Goal: Transaction & Acquisition: Book appointment/travel/reservation

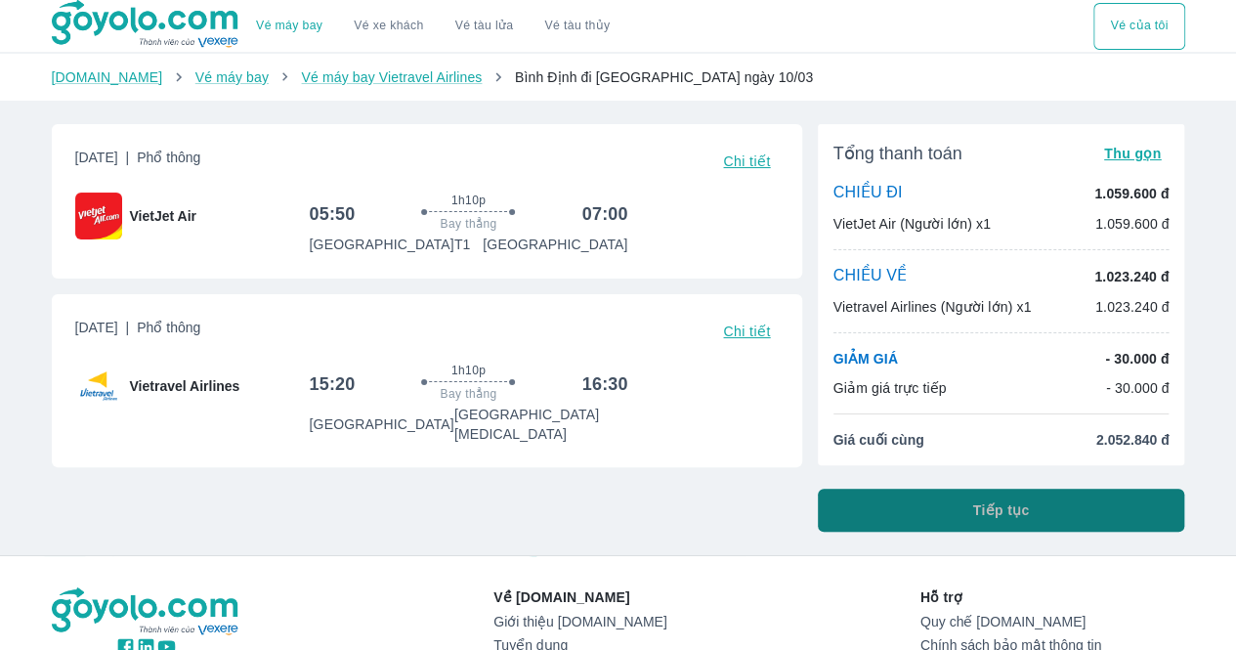
click at [608, 516] on button "Tiếp tục" at bounding box center [1001, 509] width 367 height 43
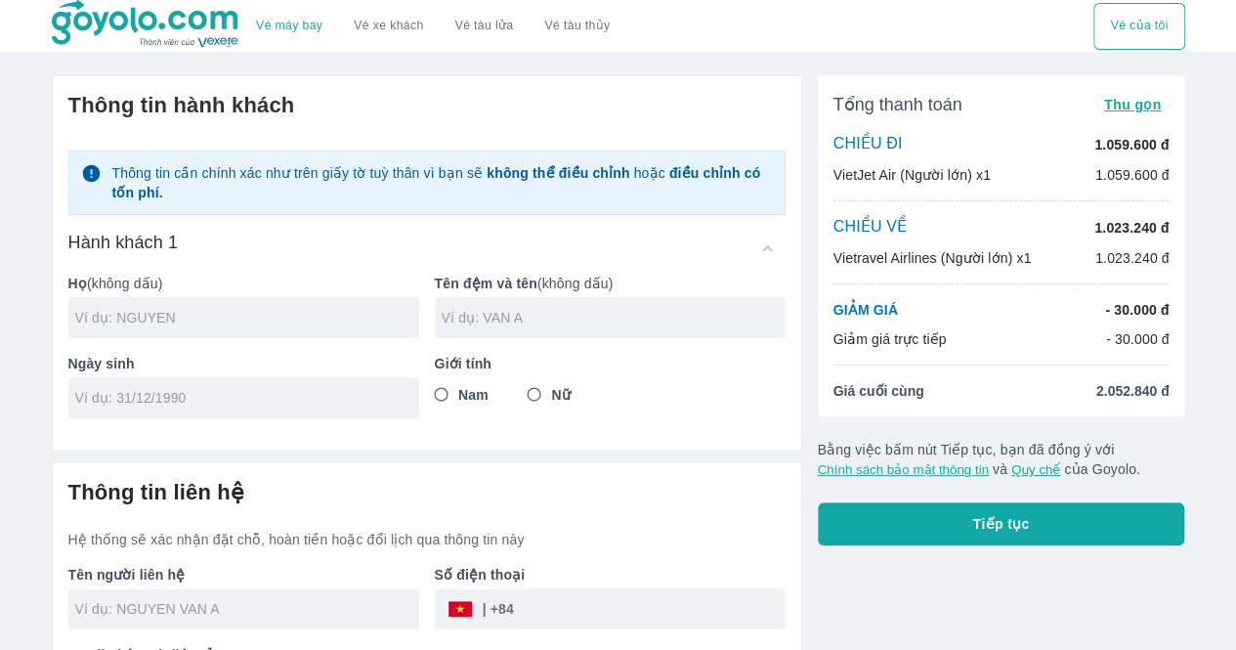
scroll to position [74, 0]
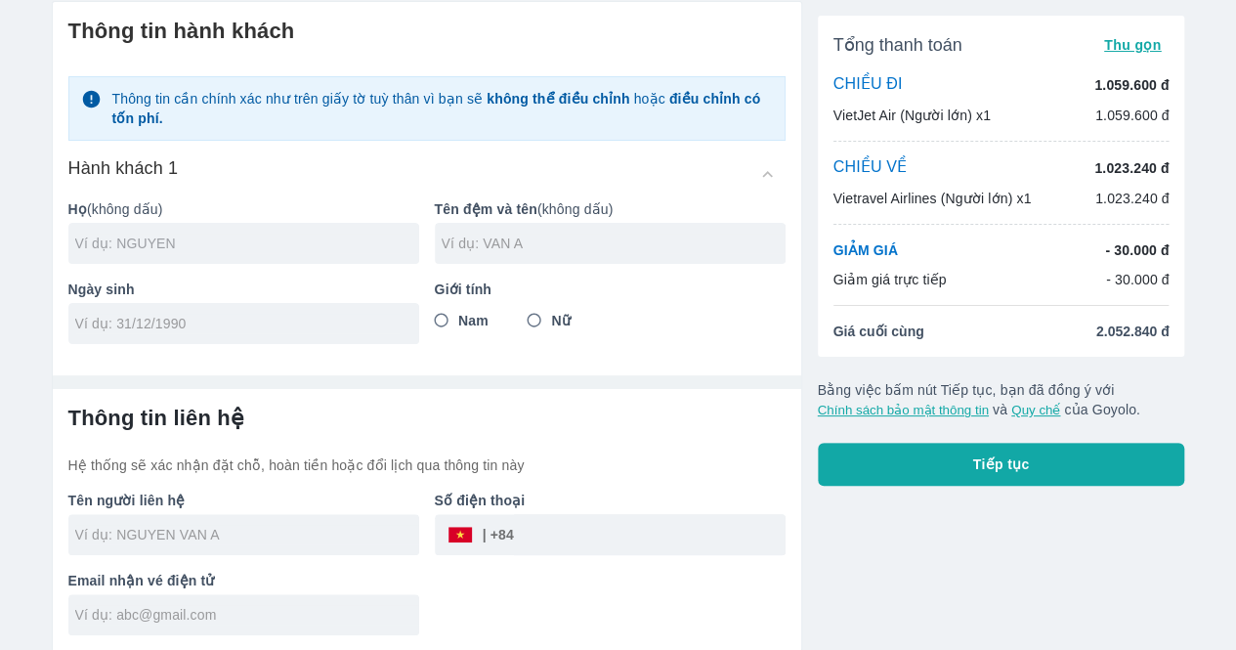
click at [221, 247] on input "text" at bounding box center [247, 244] width 344 height 20
type input "[PERSON_NAME]"
click at [462, 257] on div at bounding box center [610, 243] width 351 height 41
type input "[PERSON_NAME]"
click at [188, 315] on input "tel" at bounding box center [237, 324] width 324 height 20
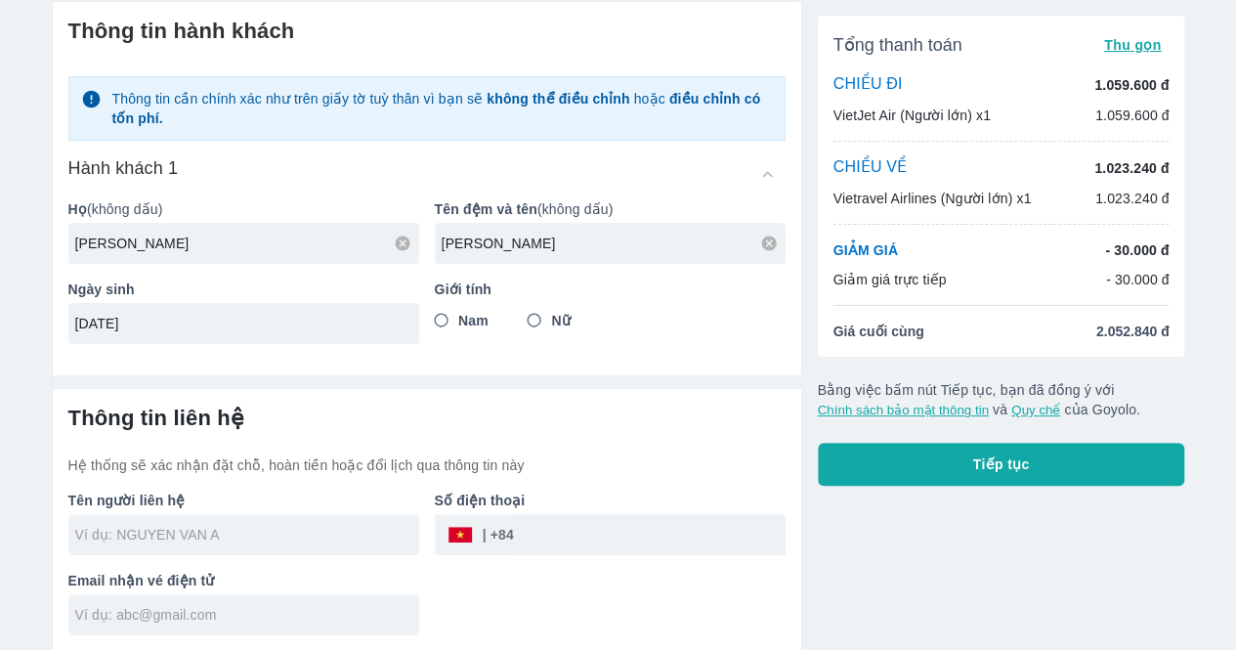
type input "[DATE]"
click at [532, 328] on input "Nữ" at bounding box center [534, 320] width 35 height 35
radio input "true"
click at [237, 549] on div at bounding box center [243, 534] width 351 height 41
type input "[PERSON_NAME]"
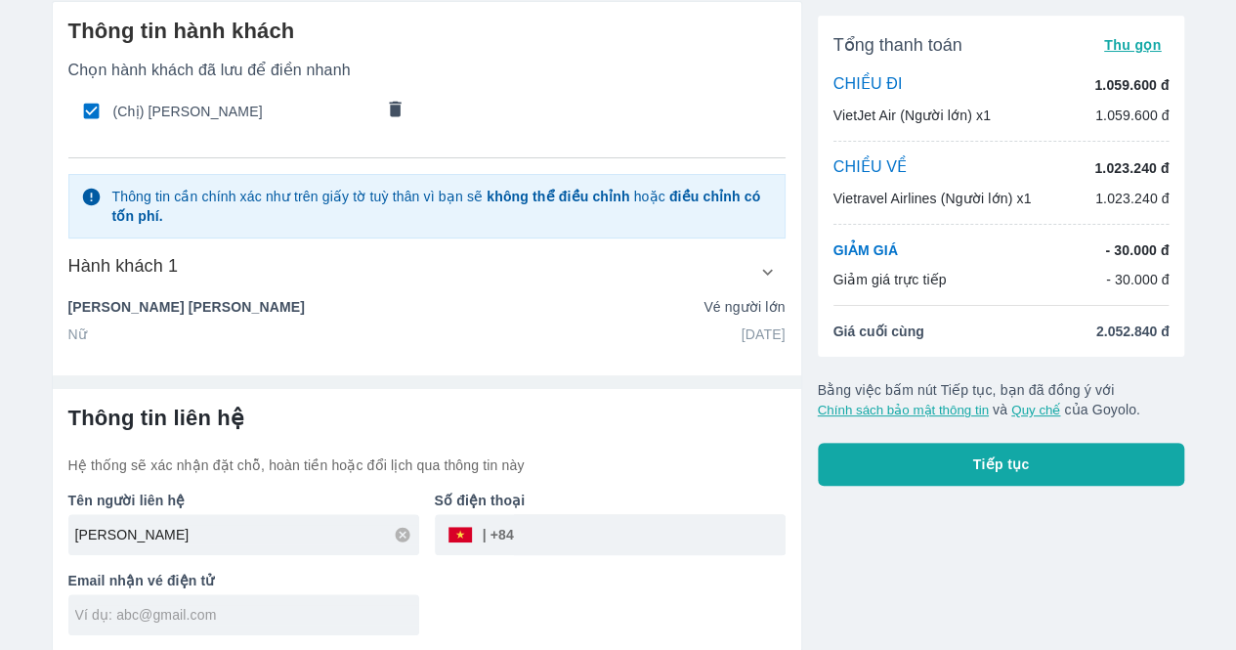
click at [549, 540] on input "tel" at bounding box center [650, 534] width 272 height 47
type input "915626202"
click at [289, 616] on input "text" at bounding box center [247, 615] width 344 height 20
type input "[EMAIL_ADDRESS][DOMAIN_NAME]"
click at [604, 599] on div "Tên người liên hệ [PERSON_NAME] TIEN Số điện thoại ​ 915626202 Email nhận vé đi…" at bounding box center [419, 555] width 733 height 160
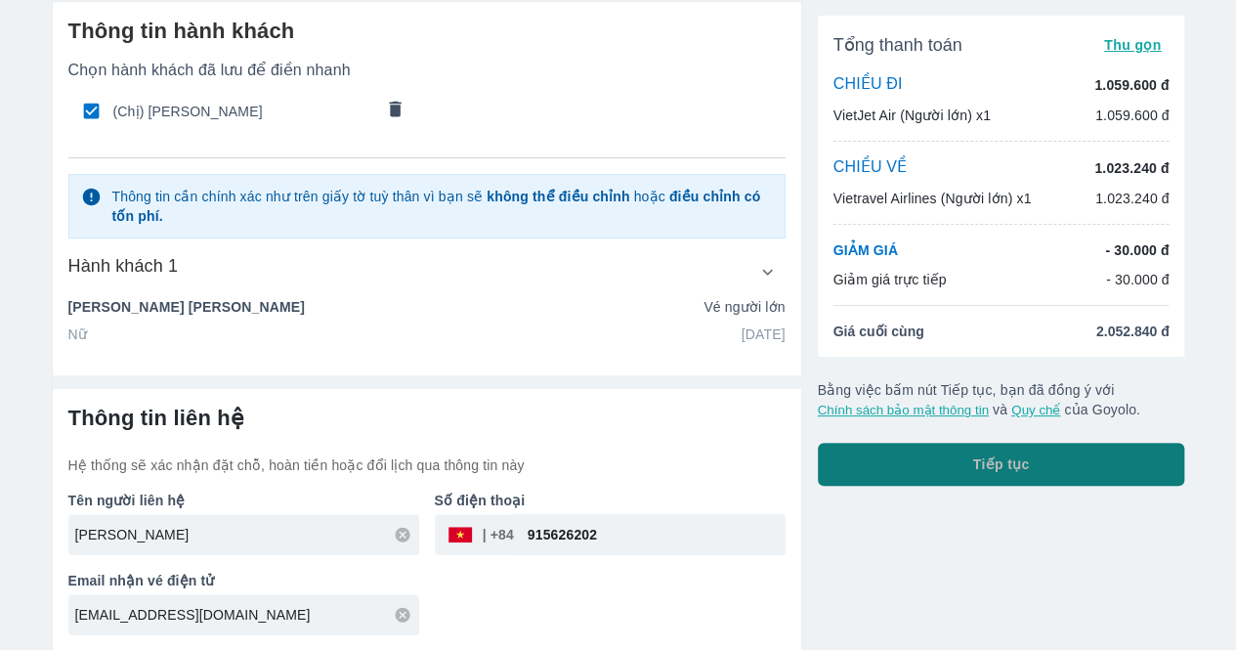
click at [608, 482] on button "Tiếp tục" at bounding box center [1001, 464] width 367 height 43
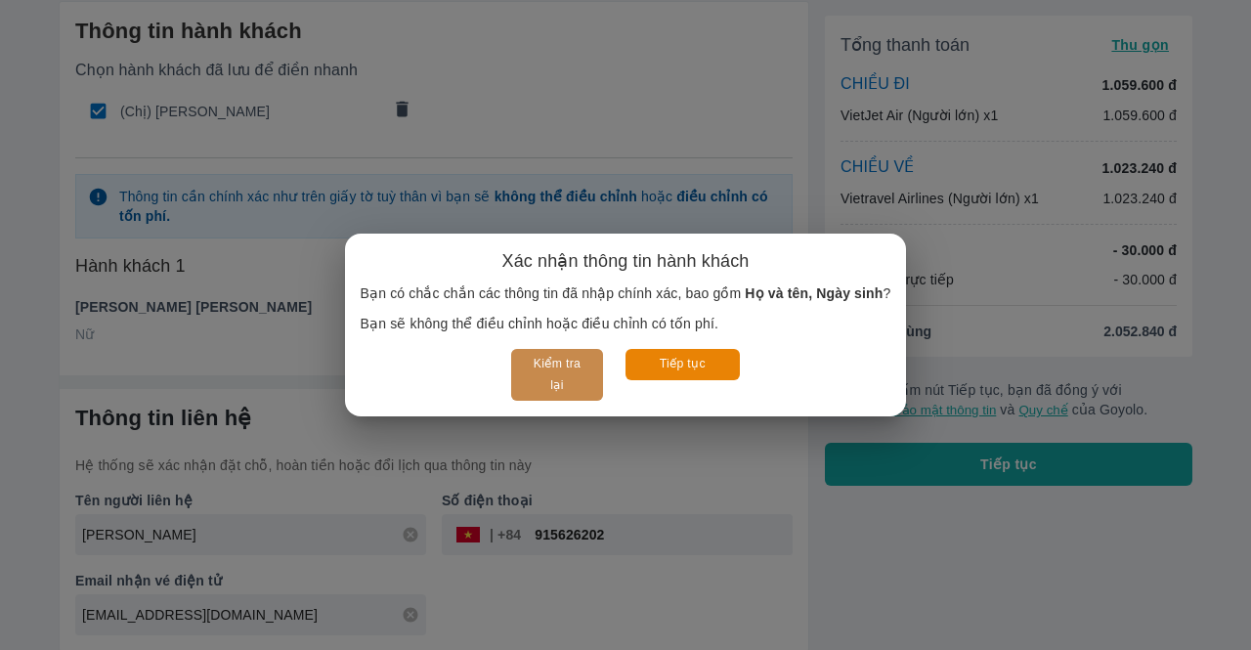
click at [559, 373] on button "Kiểm tra lại" at bounding box center [556, 375] width 91 height 52
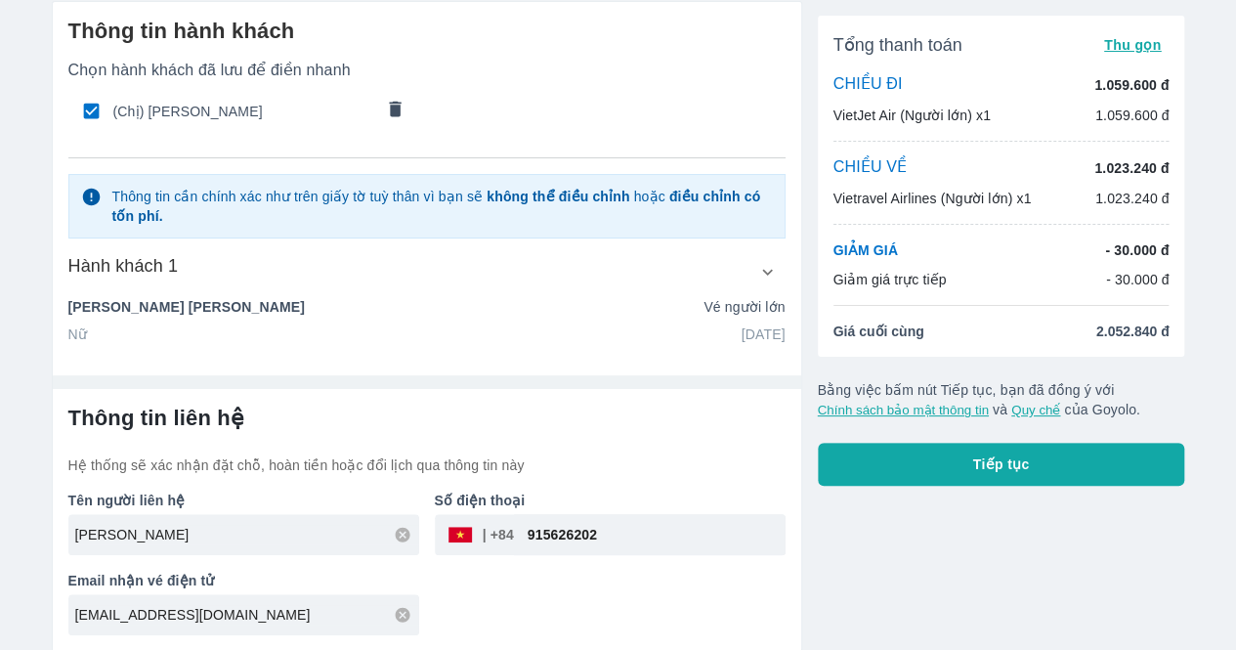
scroll to position [0, 0]
